Goal: Check status: Check status

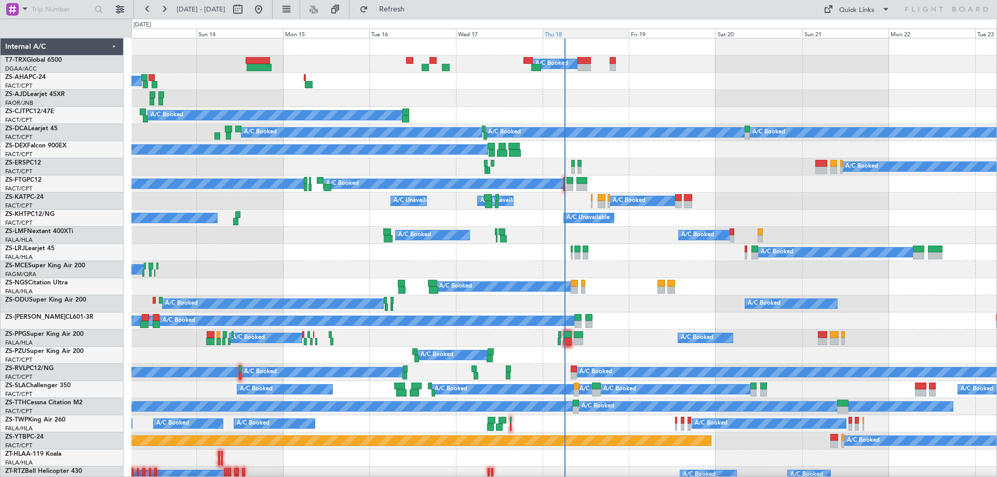
click at [574, 33] on div "Thu 18" at bounding box center [586, 33] width 87 height 9
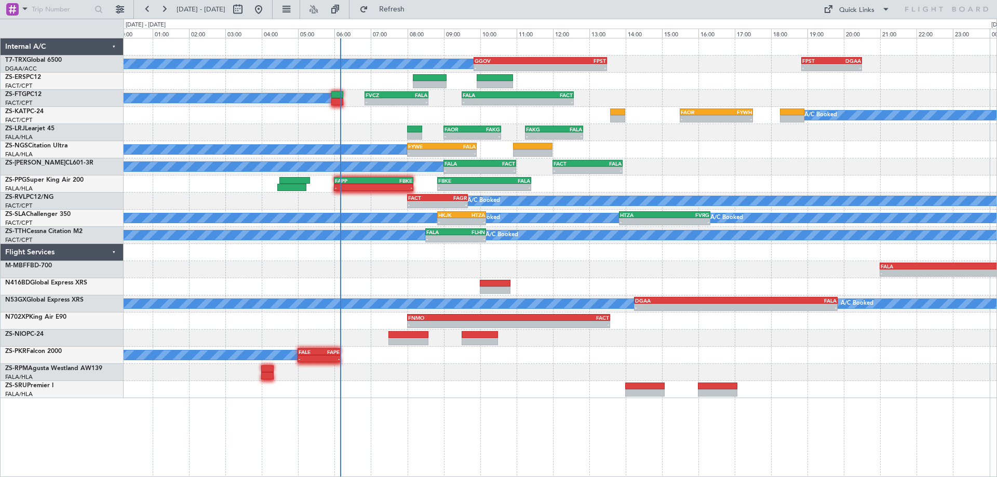
click at [545, 273] on div "- - FALA 21:00 Z LSGG 07:15 Z" at bounding box center [560, 269] width 873 height 17
click at [67, 401] on div "A/C Booked A/C Booked - - GGOV 09:50 Z FPST 13:30 Z - - FPST 18:50 Z DGAA 20:30…" at bounding box center [498, 248] width 997 height 458
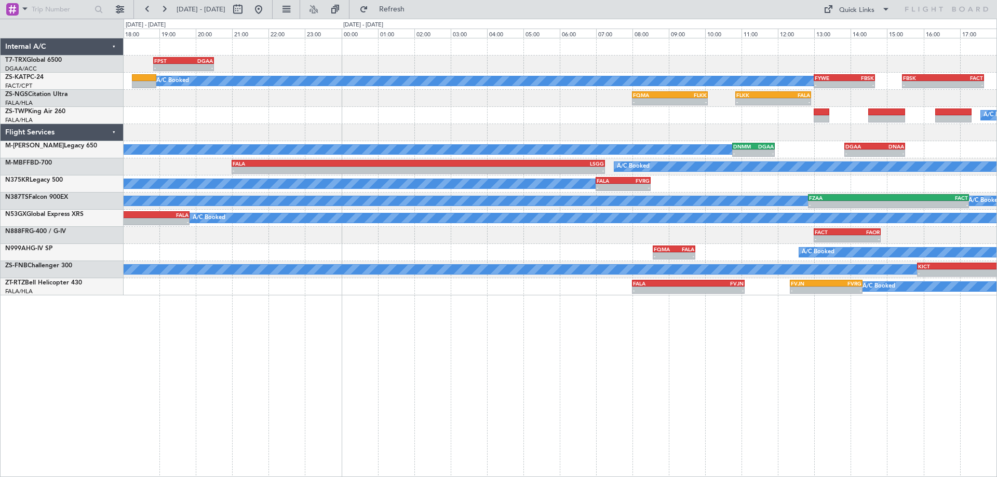
click at [526, 389] on div "- - FPST 18:50 Z DGAA 20:30 Z - - GGOV 09:50 Z FPST 13:30 Z A/C Booked A/C Book…" at bounding box center [560, 257] width 873 height 439
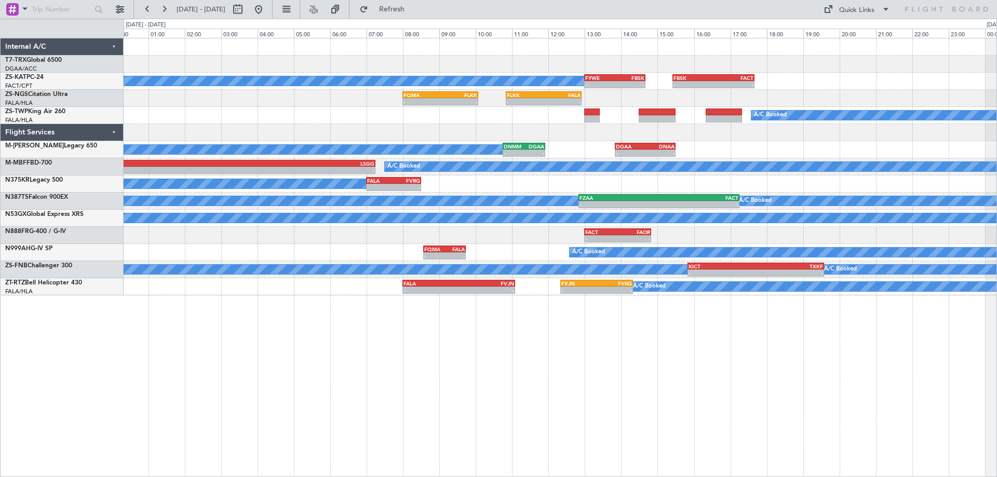
click at [443, 391] on div "- - FPST 18:50 Z DGAA 20:30 Z A/C Booked A/C Booked - - FYWE 13:00 Z FBSK 14:40…" at bounding box center [560, 257] width 873 height 439
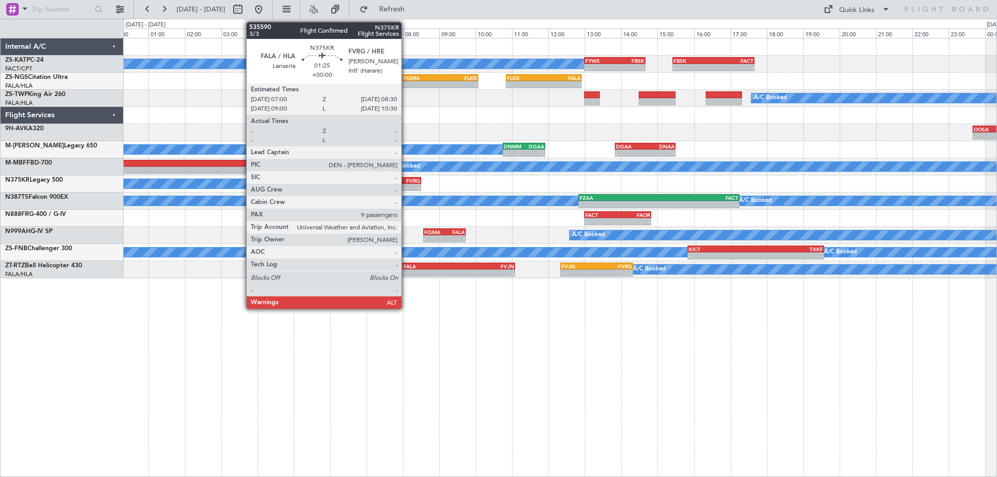
click at [406, 187] on div "-" at bounding box center [407, 187] width 26 height 6
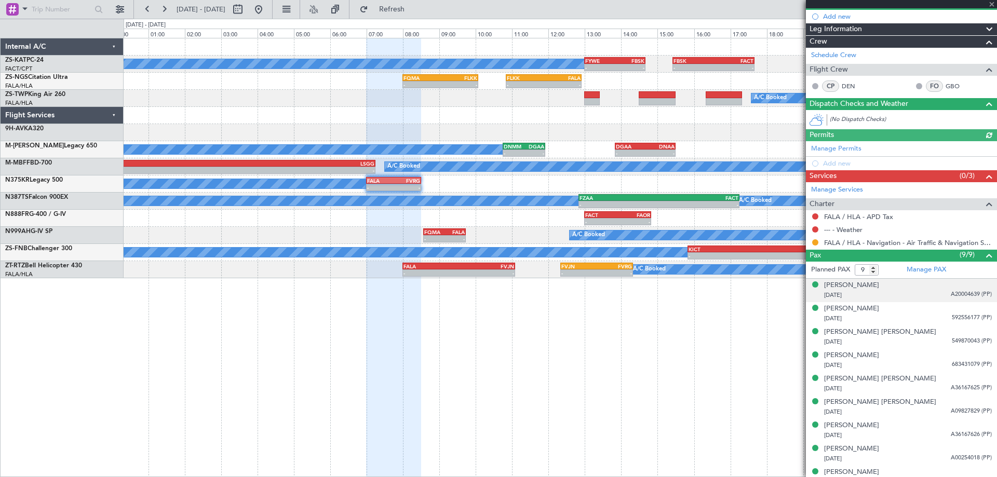
scroll to position [115, 0]
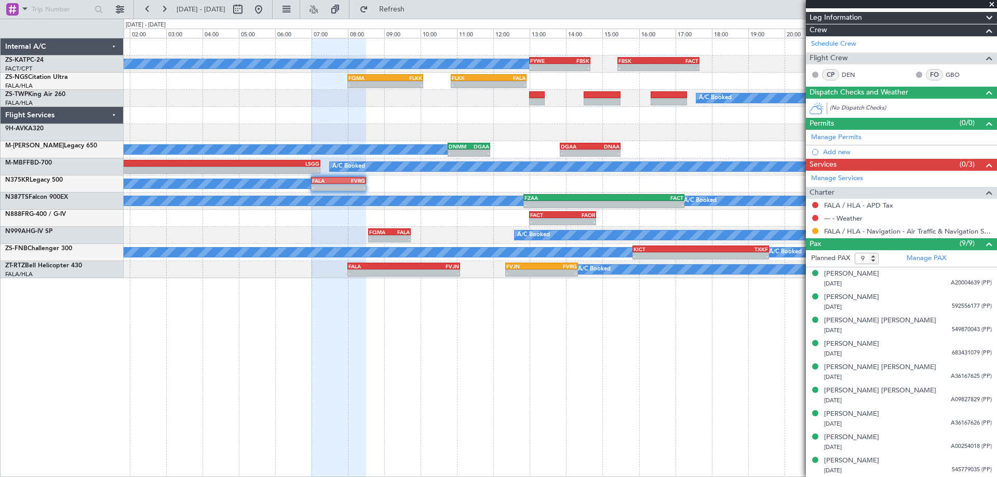
click at [585, 361] on div "A/C Booked A/C Booked - - FYWE 13:00 Z FBSK 14:40 Z - - FBSK 15:25 Z FACT 17:40…" at bounding box center [560, 257] width 873 height 439
click at [267, 15] on button at bounding box center [258, 9] width 17 height 17
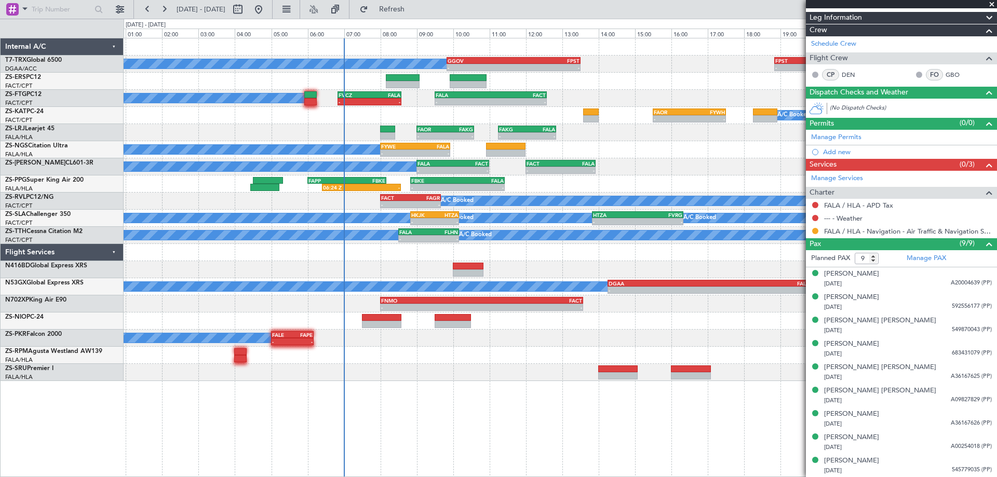
click at [534, 394] on div "- - FPST 18:50 Z DGAA 20:30 Z - - GGOV 09:50 Z FPST 13:30 Z A/C Booked A/C Book…" at bounding box center [560, 257] width 873 height 439
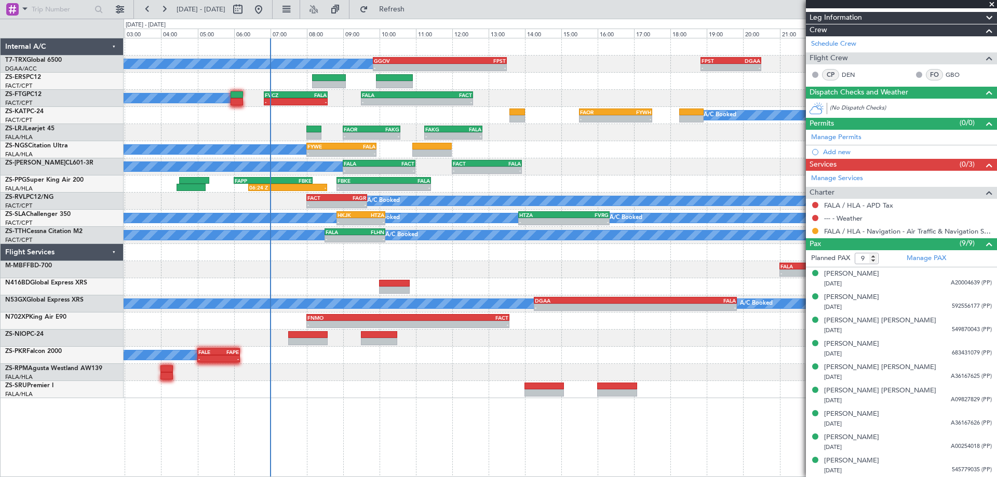
click at [644, 358] on div "- - FPST 18:50 Z DGAA 20:30 Z - - GGOV 09:50 Z FPST 13:30 Z A/C Booked A/C Book…" at bounding box center [560, 218] width 873 height 360
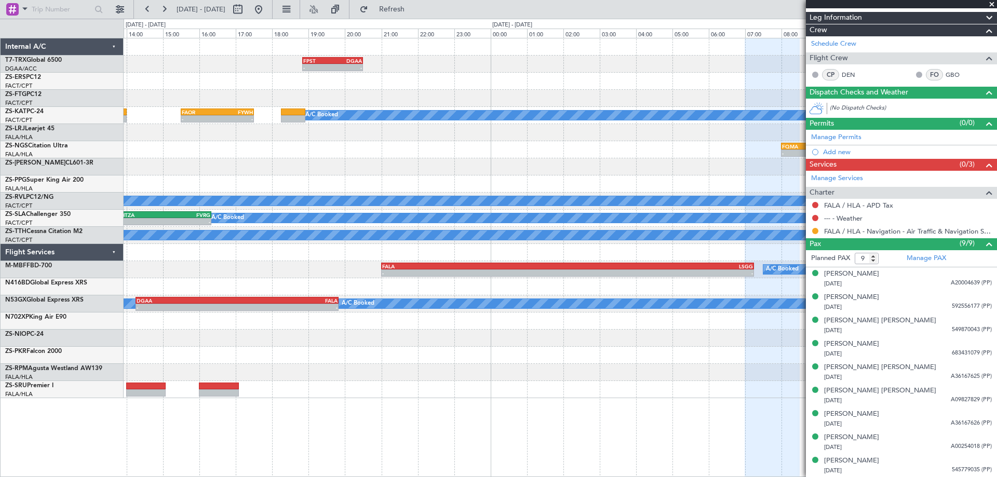
click at [135, 295] on div "- - FPST 18:50 Z DGAA 20:30 Z - - GGOV 09:50 Z FPST 13:30 Z A/C Booked A/C Book…" at bounding box center [560, 218] width 873 height 360
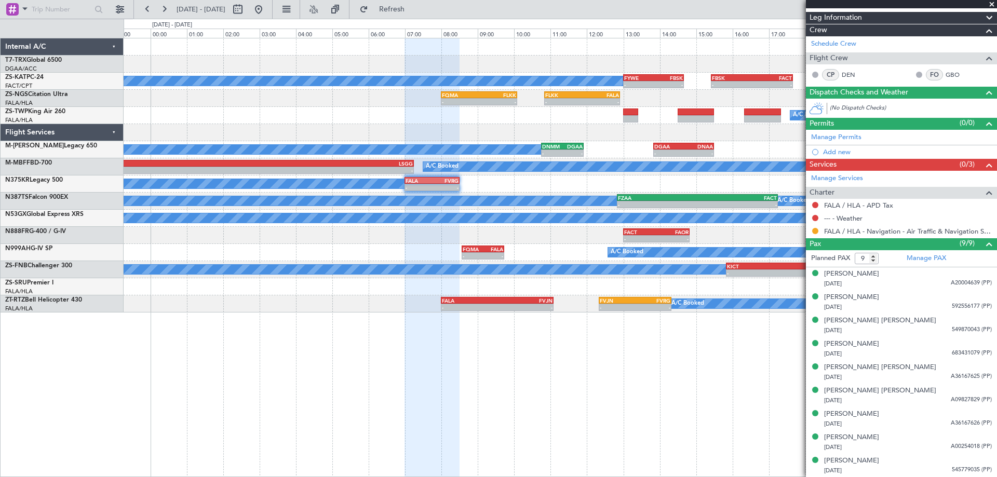
click at [465, 386] on div "- - FPST 18:50 Z DGAA 20:30 Z A/C Booked A/C Booked - - FYWE 13:00 Z FBSK 14:40…" at bounding box center [560, 257] width 873 height 439
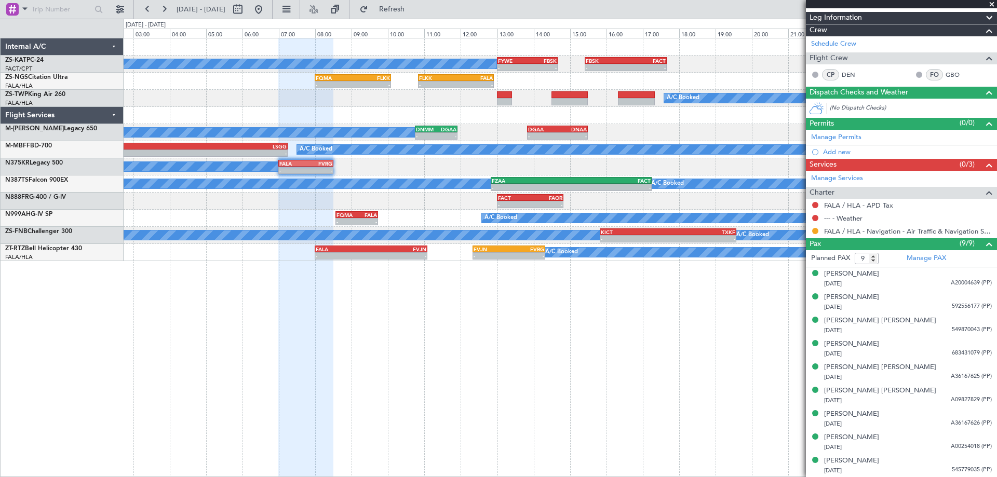
click at [557, 428] on div "A/C Booked A/C Booked - - FYWE 13:00 Z FBSK 14:40 Z - - FBSK 15:25 Z FACT 17:40…" at bounding box center [560, 257] width 873 height 439
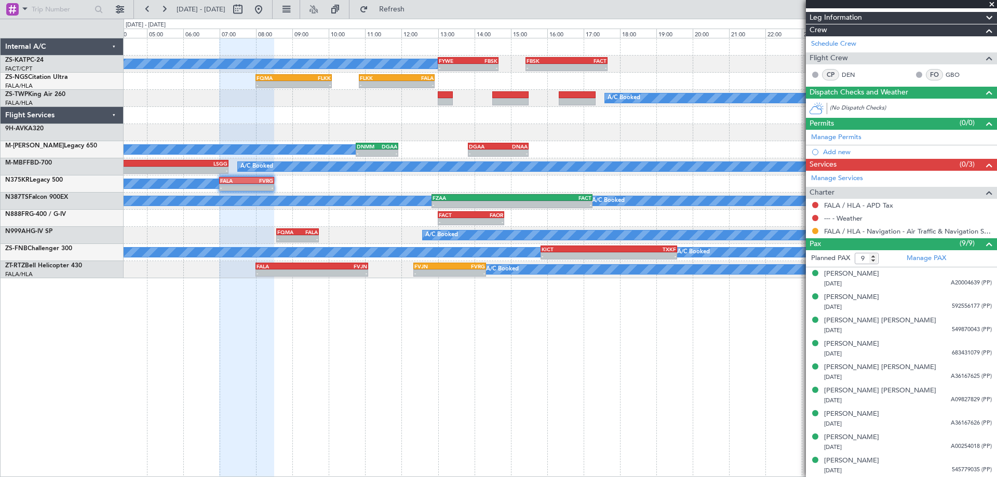
click at [638, 404] on div "A/C Booked A/C Booked - - FYWE 13:00 Z FBSK 14:40 Z - - FBSK 15:25 Z FACT 17:40…" at bounding box center [560, 257] width 873 height 439
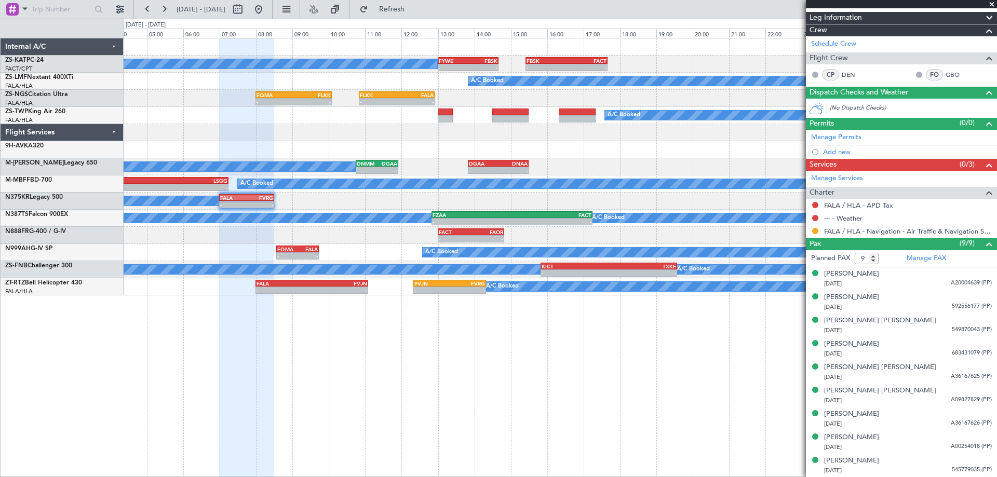
click at [226, 363] on div "A/C Booked A/C Booked - - FYWE 13:00 Z FBSK 14:40 Z - - FBSK 15:25 Z FACT 17:40…" at bounding box center [560, 257] width 873 height 439
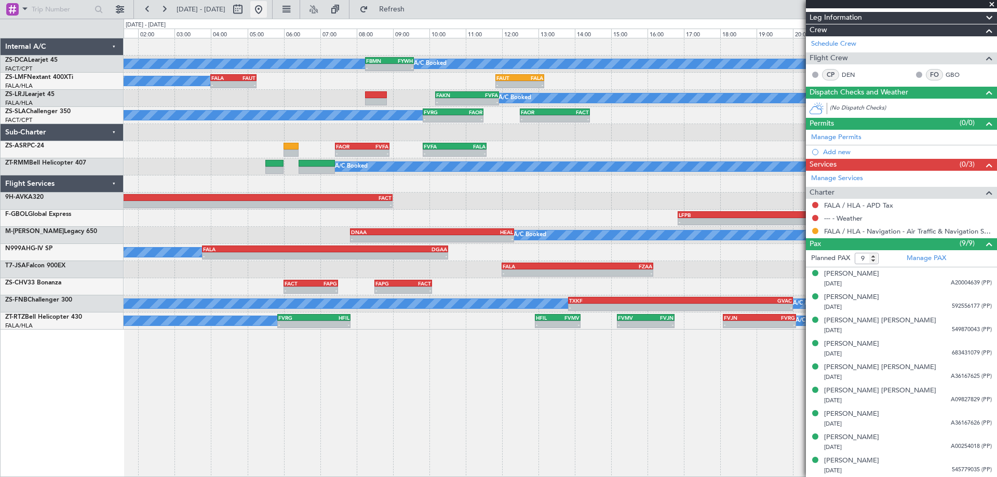
click at [267, 10] on button at bounding box center [258, 9] width 17 height 17
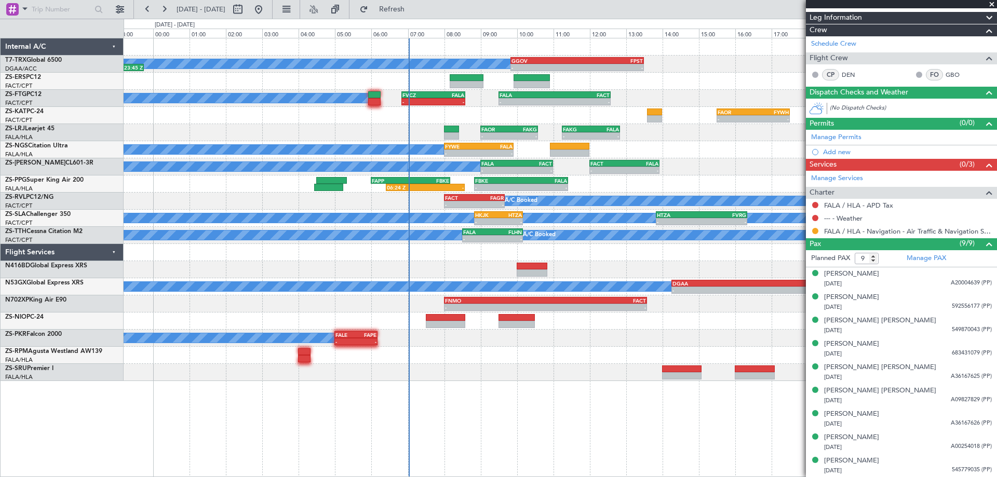
click at [495, 416] on div "- - GGOV 09:50 Z FPST 13:30 Z - - FPST 18:50 Z DGAA 20:30 Z A/C Booked A/C Book…" at bounding box center [560, 257] width 873 height 439
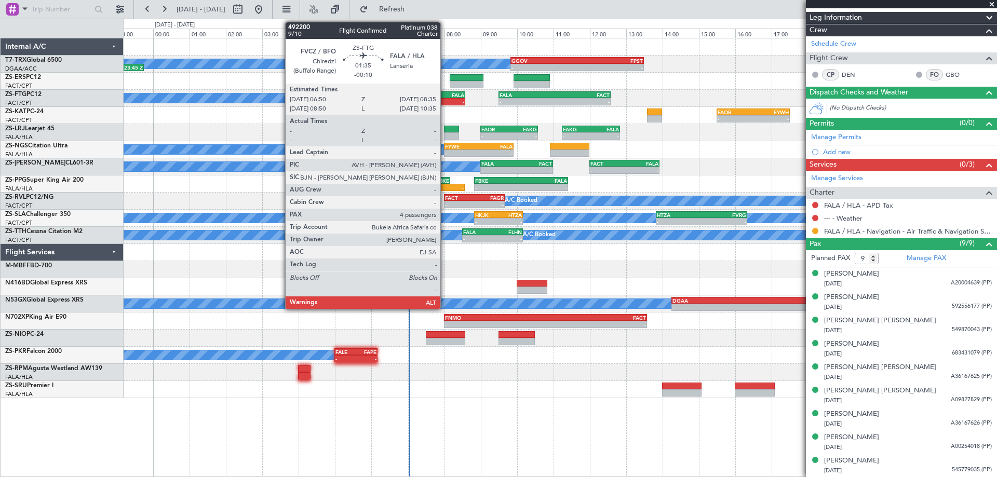
click at [445, 101] on div "-" at bounding box center [448, 102] width 31 height 6
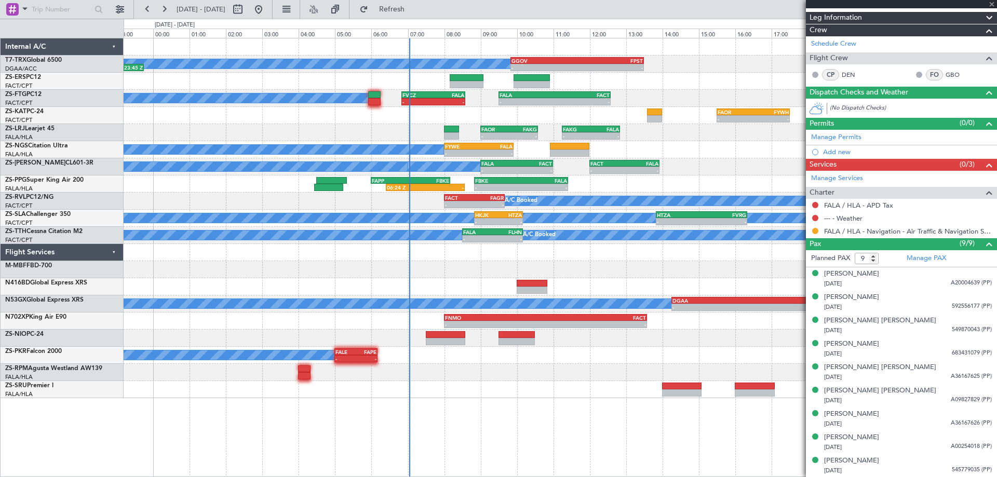
type input "-00:10"
type input "4"
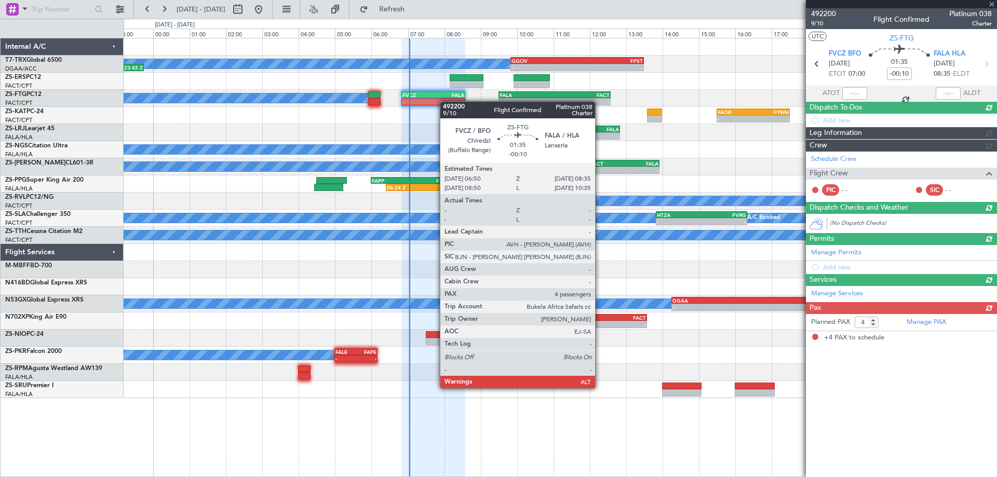
scroll to position [0, 0]
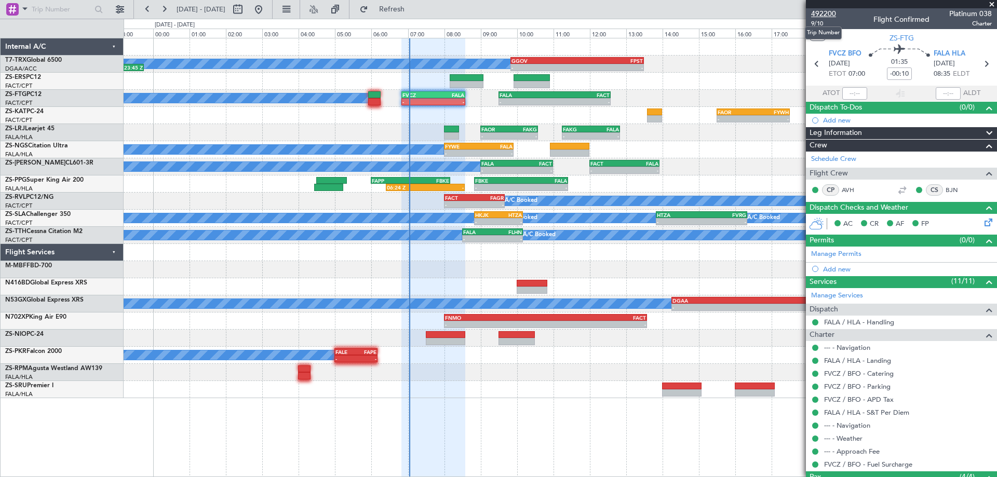
click at [831, 12] on span "492200" at bounding box center [823, 13] width 25 height 11
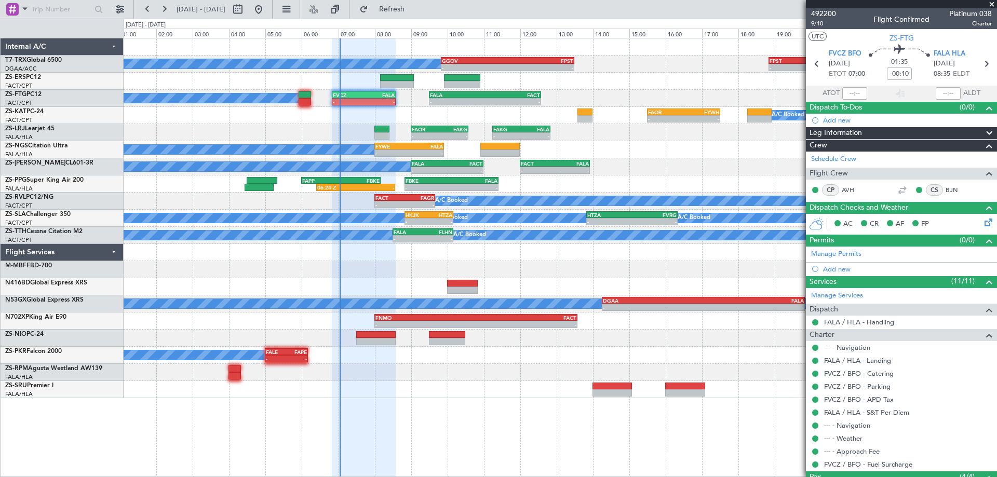
click at [597, 264] on div "A/C Booked A/C Booked - - GGOV 09:50 Z FPST 13:30 Z - - FPST 18:50 Z DGAA 20:30…" at bounding box center [560, 218] width 873 height 360
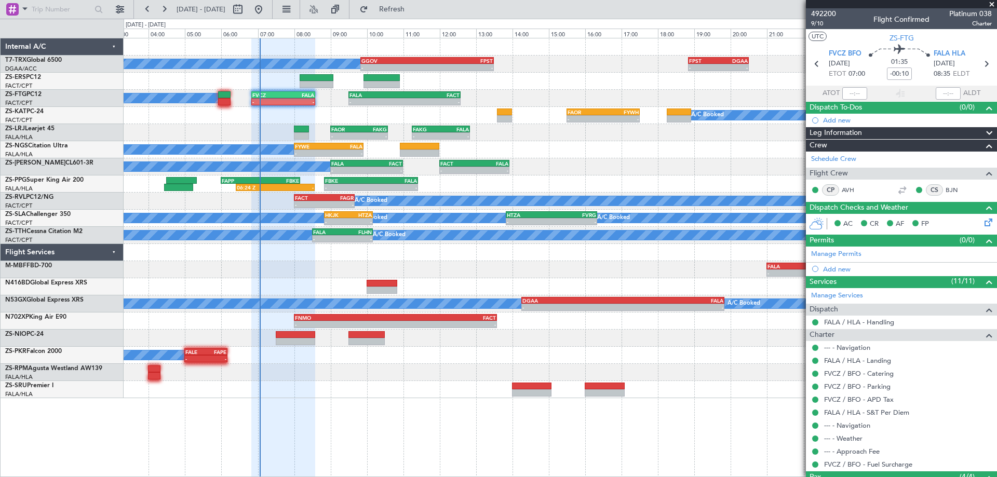
click at [603, 179] on div "A/C Booked A/C Booked - - GGOV 09:50 Z FPST 13:30 Z - - FPST 18:50 Z DGAA 20:30…" at bounding box center [560, 218] width 873 height 360
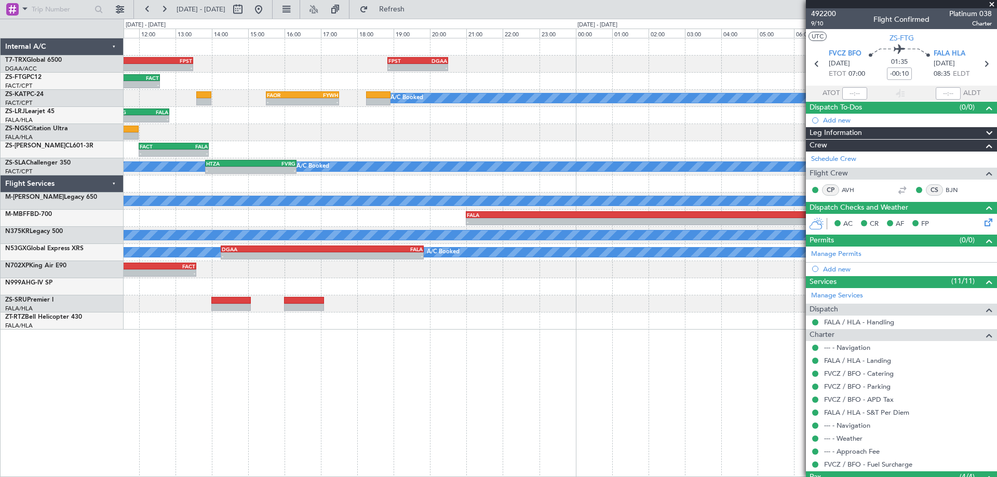
click at [215, 144] on div "- - FACT 12:00 Z FALA 13:55 Z FALA 09:00 Z FACT 11:00 Z - - A/C Booked A/C Book…" at bounding box center [560, 149] width 873 height 17
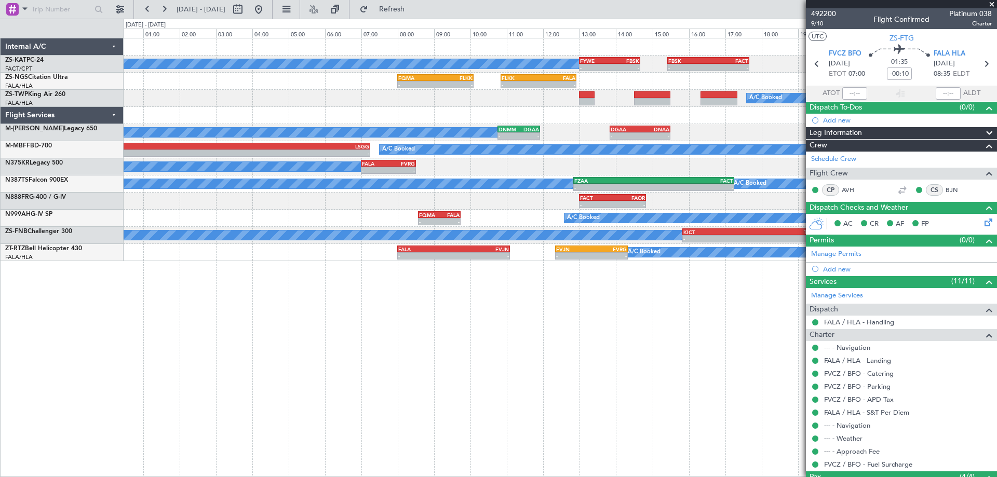
click at [516, 346] on div "A/C Booked A/C Booked - - FYWE 13:00 Z FBSK 14:40 Z - - FBSK 15:25 Z FACT 17:40…" at bounding box center [560, 257] width 873 height 439
